Goal: Task Accomplishment & Management: Use online tool/utility

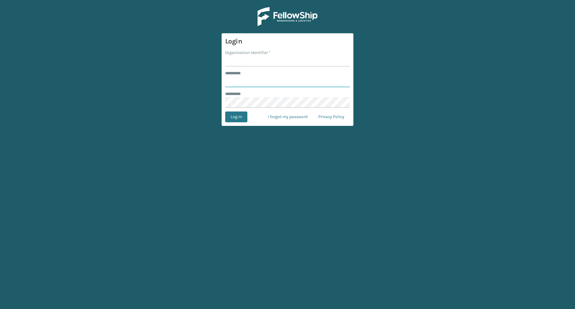
type input "*******"
click at [245, 60] on input "Organization Identifier *" at bounding box center [287, 61] width 125 height 11
type input "SuperAdminOrganization"
click at [241, 117] on button "Log In" at bounding box center [236, 116] width 22 height 11
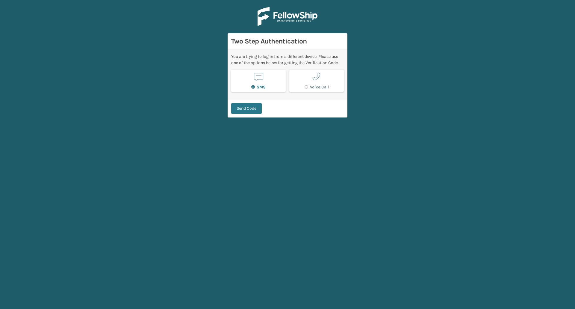
click at [268, 84] on button "SMS" at bounding box center [258, 80] width 54 height 22
click at [253, 107] on button "Send Code" at bounding box center [246, 108] width 31 height 11
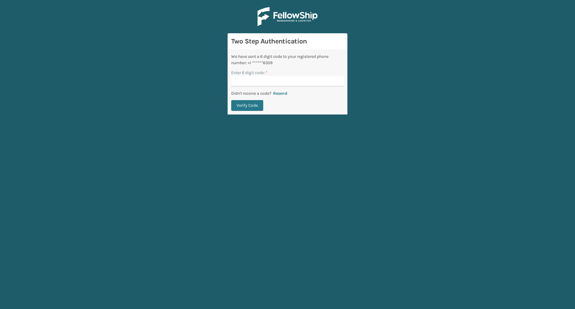
click at [323, 80] on input "Enter 6 digit code: *" at bounding box center [287, 81] width 113 height 11
type input "729003"
click at [250, 107] on button "Verify Code" at bounding box center [247, 105] width 32 height 11
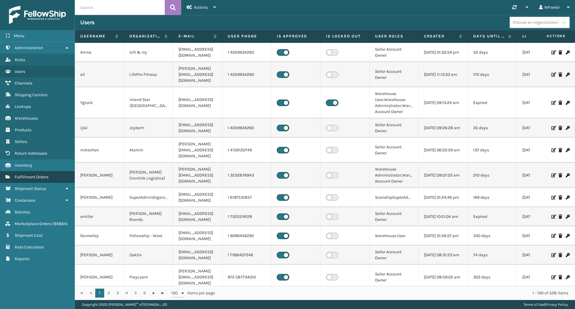
click at [25, 178] on span "Fulfillment Orders" at bounding box center [32, 176] width 34 height 5
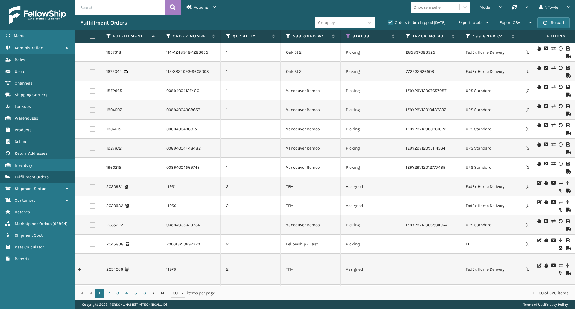
click at [390, 22] on label "Orders to be shipped [DATE]" at bounding box center [416, 22] width 58 height 5
click at [388, 22] on input "Orders to be shipped [DATE]" at bounding box center [387, 21] width 0 height 4
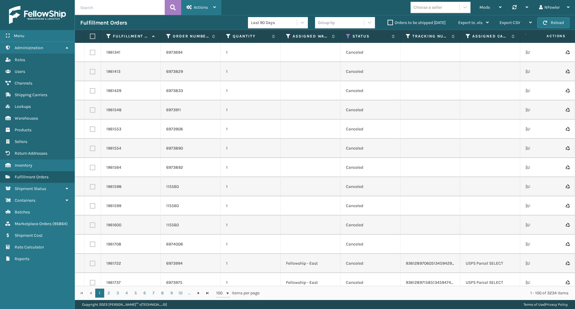
click at [185, 8] on div "Actions Settings Remove All Filters Track Fulfillment Order Export Labels Bulk …" at bounding box center [201, 7] width 40 height 15
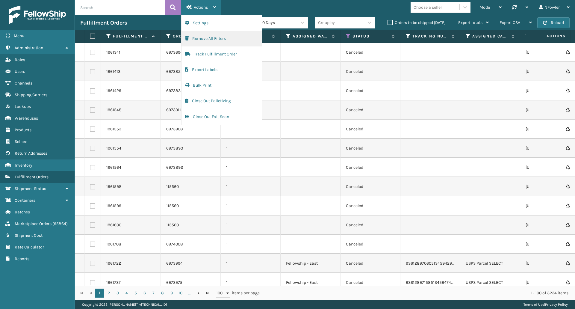
click at [210, 40] on button "Remove All Filters" at bounding box center [221, 39] width 80 height 16
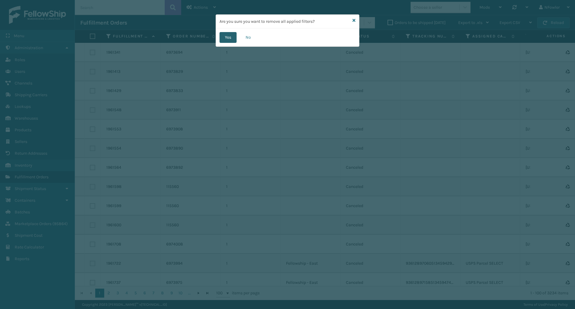
click at [230, 35] on button "Yes" at bounding box center [227, 37] width 17 height 11
